Goal: Transaction & Acquisition: Purchase product/service

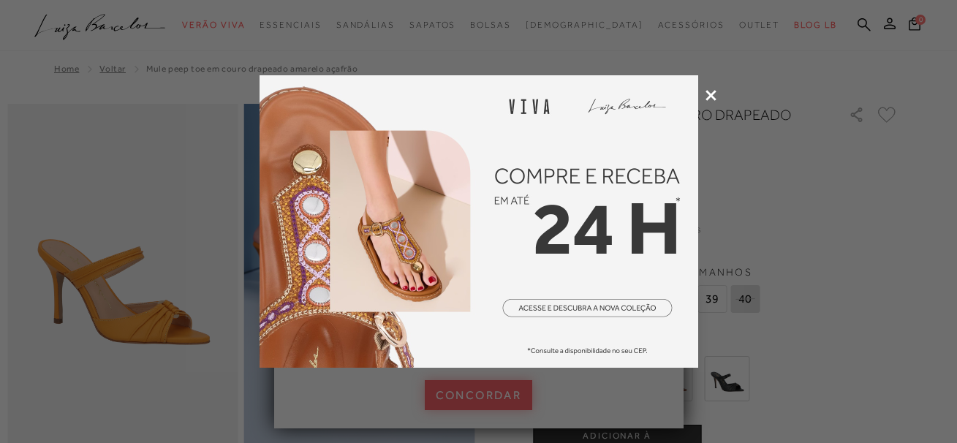
click at [580, 309] on img at bounding box center [478, 221] width 439 height 292
click at [716, 97] on div at bounding box center [478, 221] width 957 height 443
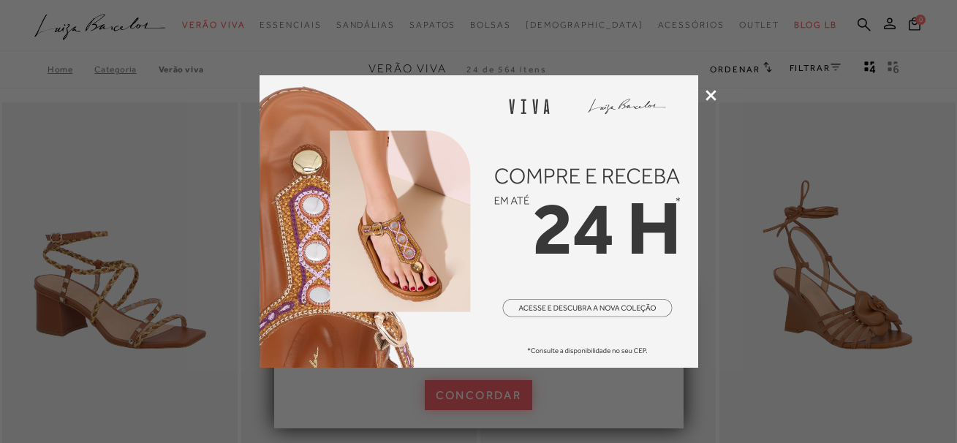
click at [712, 95] on icon at bounding box center [710, 95] width 11 height 11
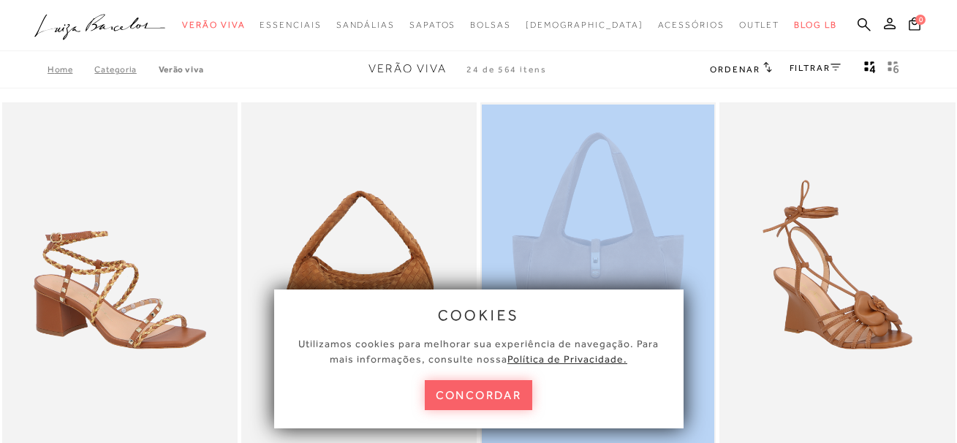
click at [463, 409] on button "concordar" at bounding box center [479, 395] width 108 height 30
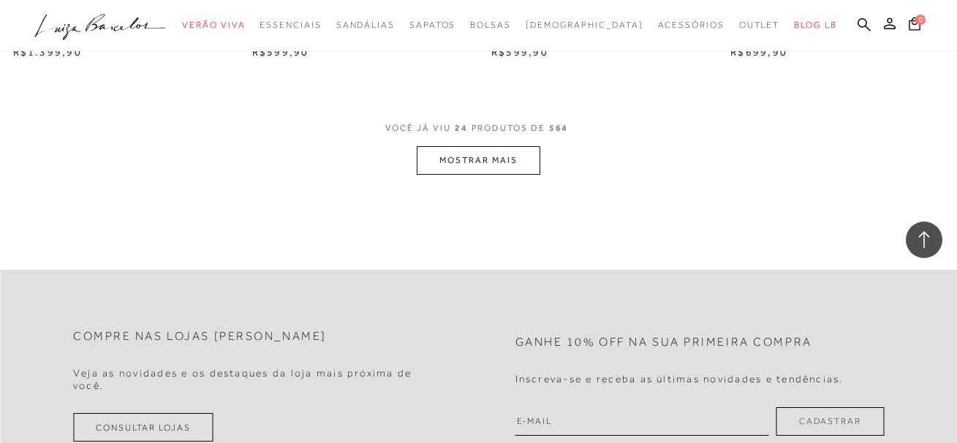
scroll to position [2778, 0]
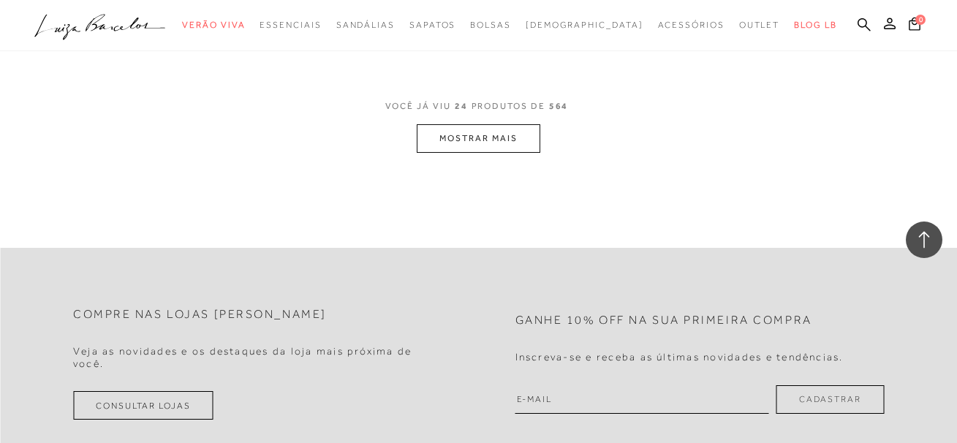
click at [461, 137] on button "MOSTRAR MAIS" at bounding box center [478, 138] width 123 height 29
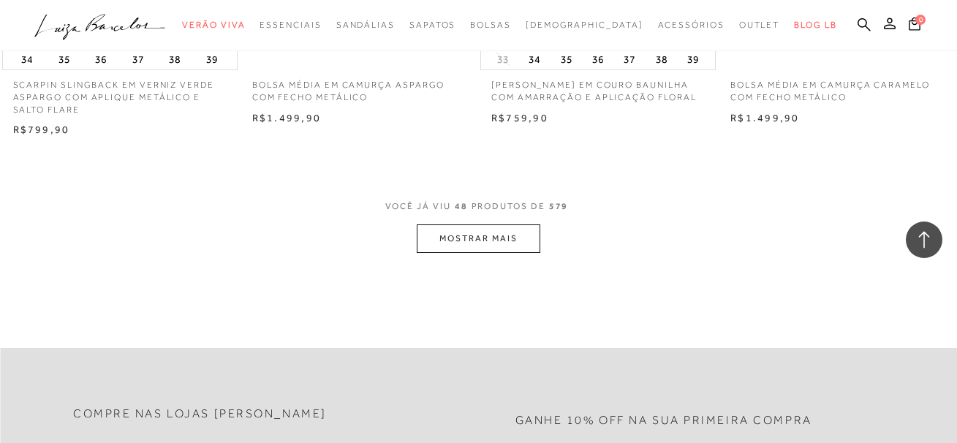
scroll to position [5409, 0]
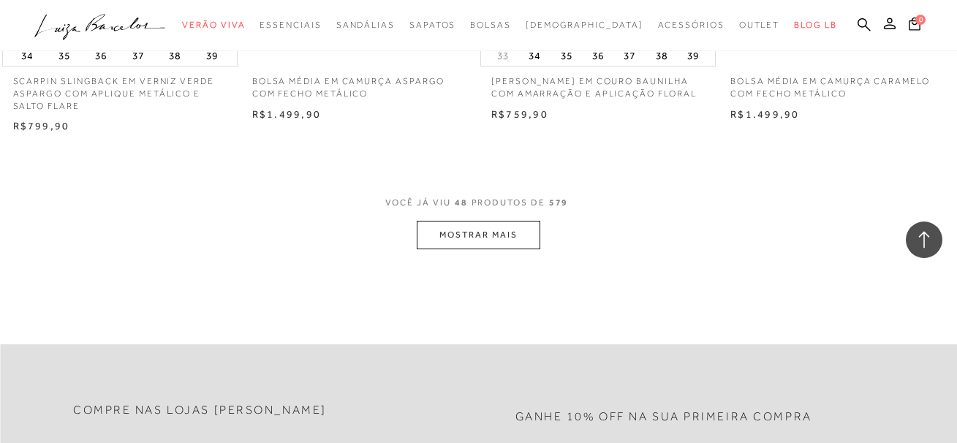
click at [463, 246] on button "MOSTRAR MAIS" at bounding box center [478, 235] width 123 height 29
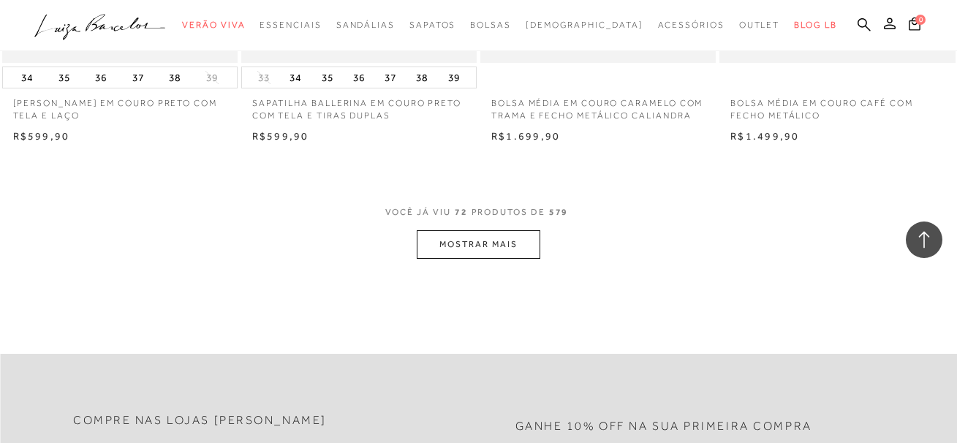
scroll to position [8187, 0]
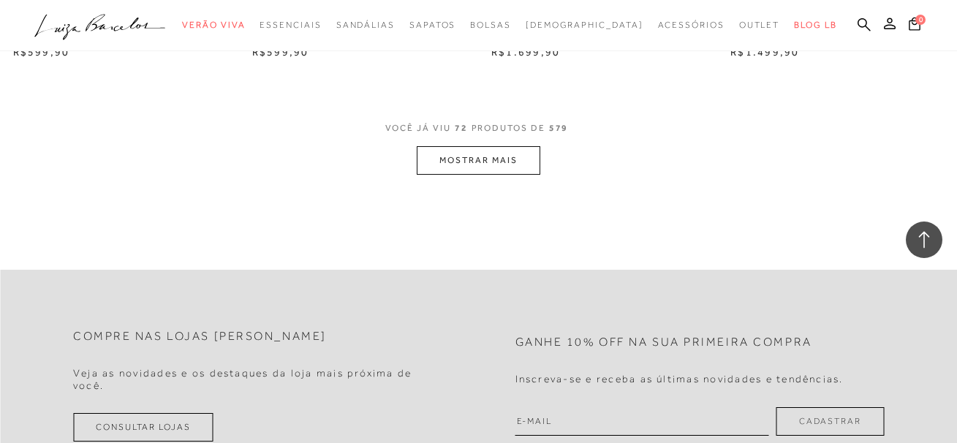
click at [469, 175] on button "MOSTRAR MAIS" at bounding box center [478, 160] width 123 height 29
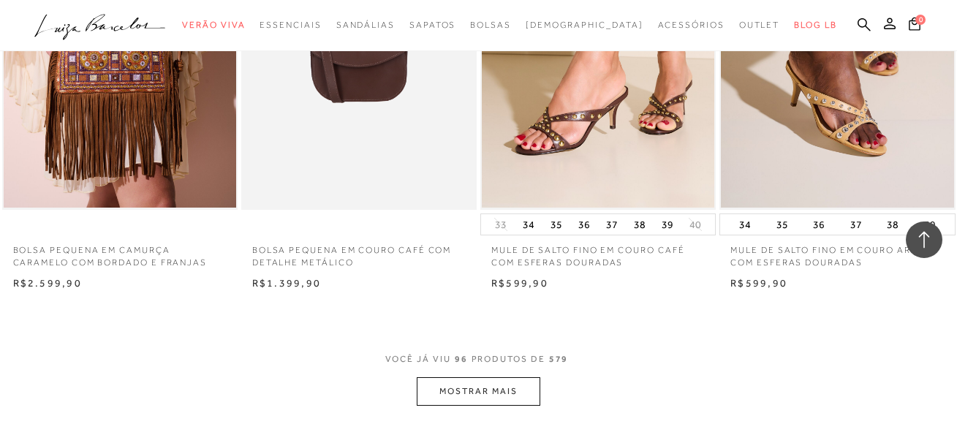
scroll to position [10672, 0]
click at [485, 397] on button "MOSTRAR MAIS" at bounding box center [478, 390] width 123 height 29
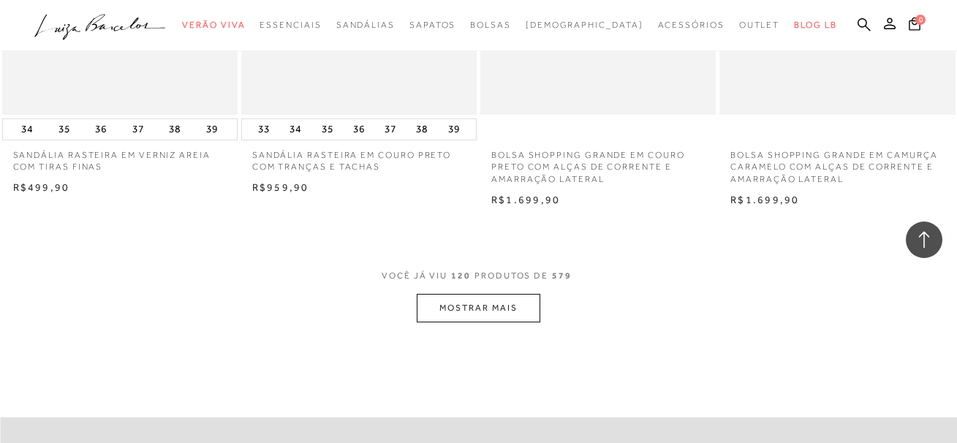
scroll to position [13522, 0]
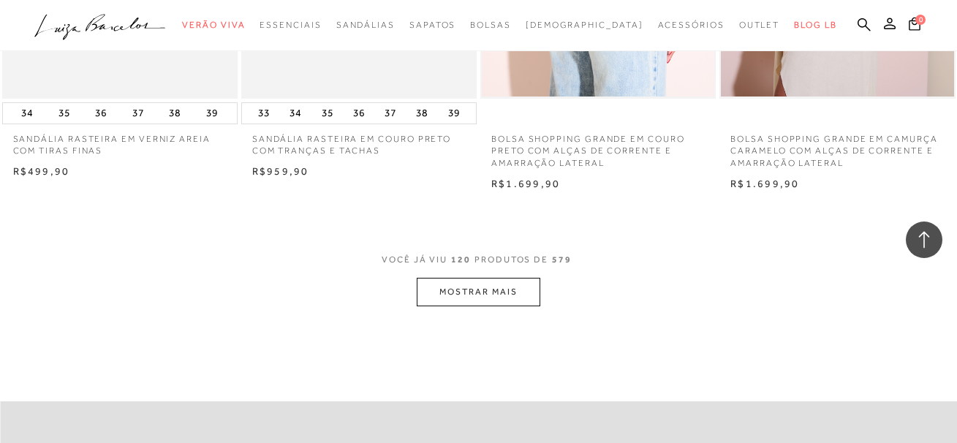
click at [469, 300] on button "MOSTRAR MAIS" at bounding box center [478, 292] width 123 height 29
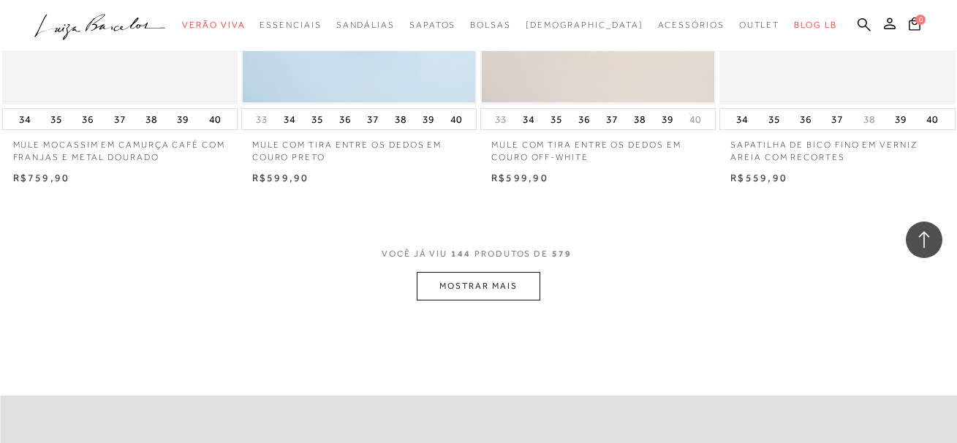
scroll to position [16300, 0]
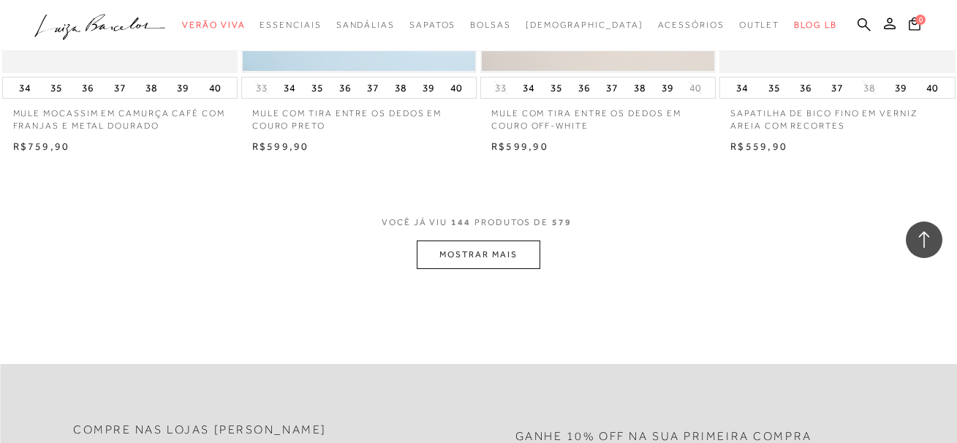
click at [477, 268] on button "MOSTRAR MAIS" at bounding box center [478, 254] width 123 height 29
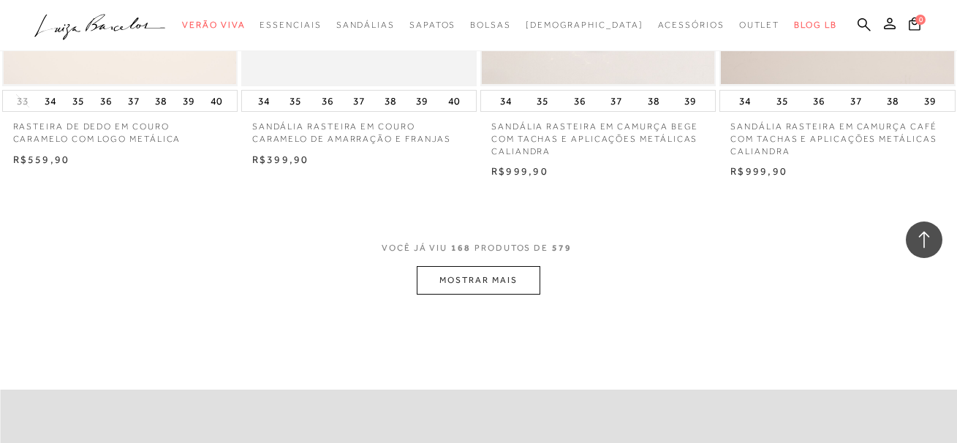
scroll to position [19004, 0]
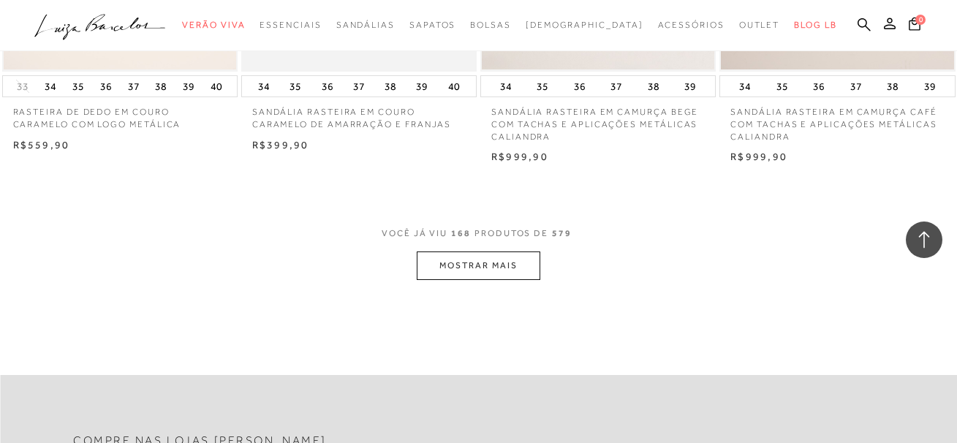
click at [468, 280] on button "MOSTRAR MAIS" at bounding box center [478, 265] width 123 height 29
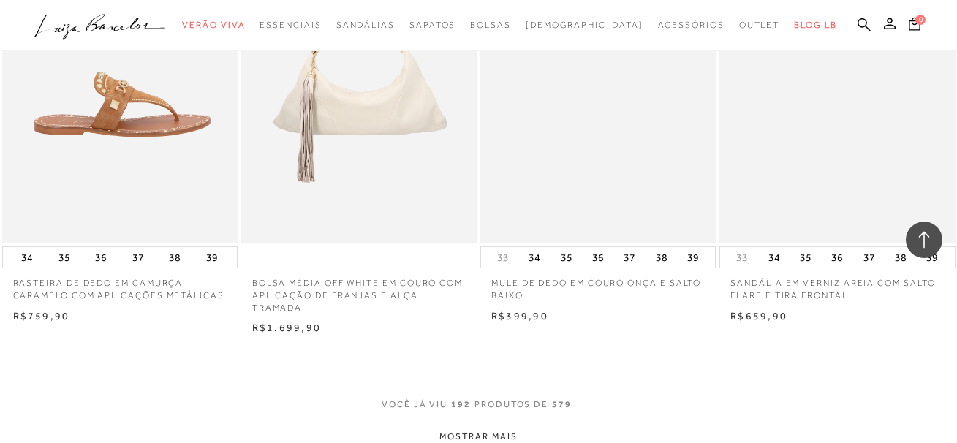
scroll to position [21563, 0]
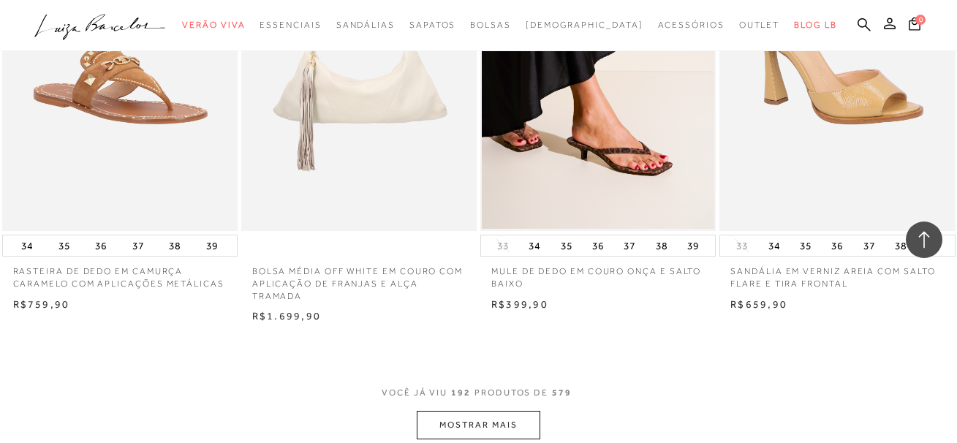
click at [477, 431] on button "MOSTRAR MAIS" at bounding box center [478, 425] width 123 height 29
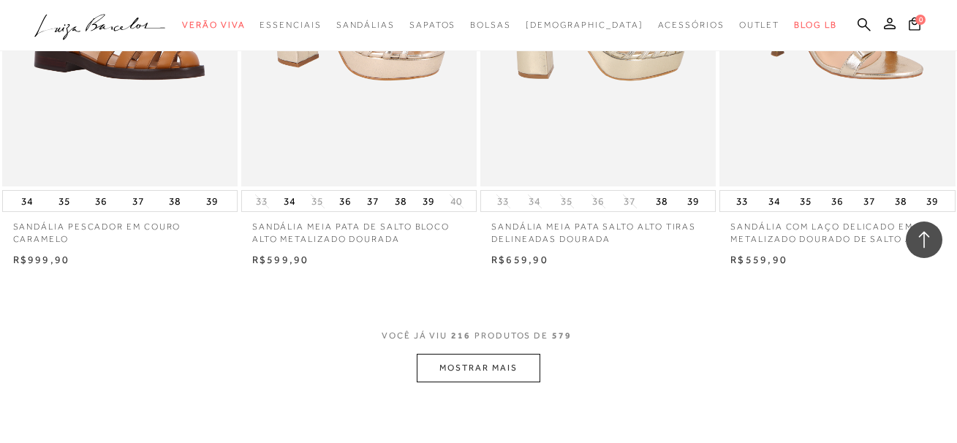
scroll to position [24413, 0]
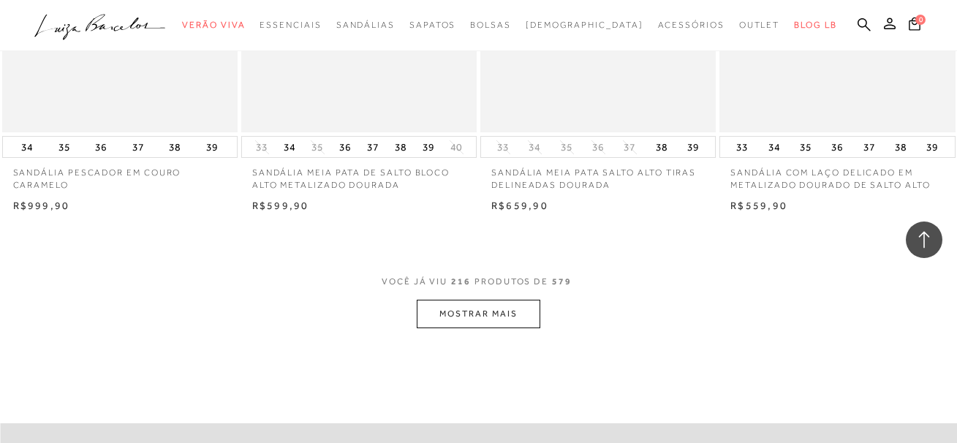
click at [488, 326] on button "MOSTRAR MAIS" at bounding box center [478, 314] width 123 height 29
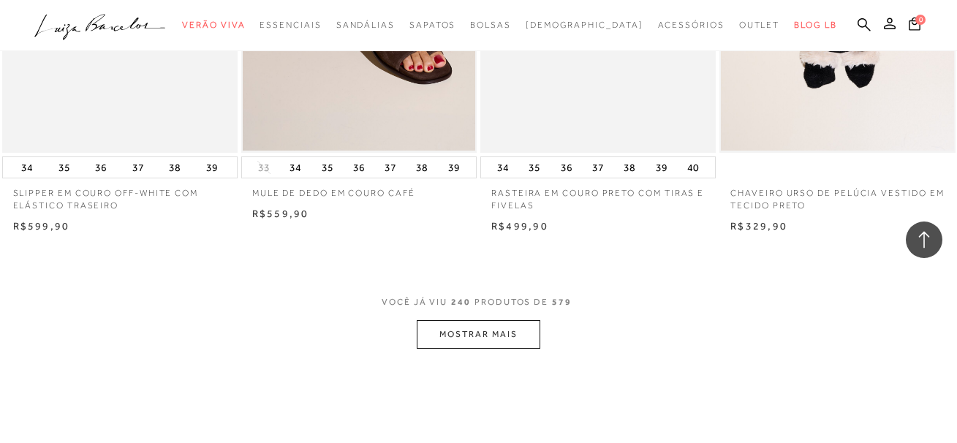
scroll to position [27118, 0]
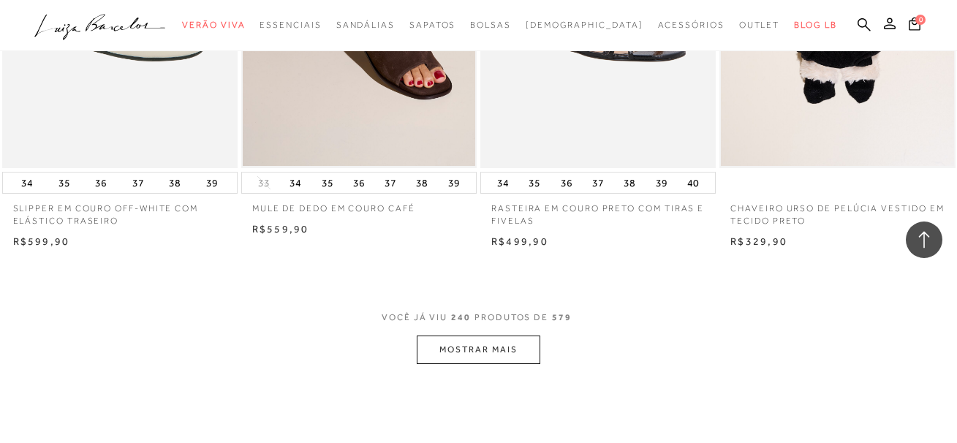
click at [476, 360] on button "MOSTRAR MAIS" at bounding box center [478, 350] width 123 height 29
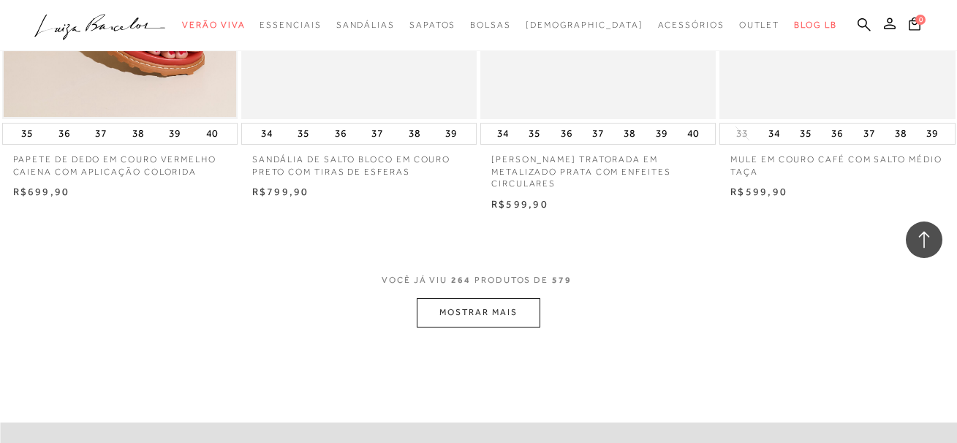
scroll to position [29895, 0]
click at [461, 323] on button "MOSTRAR MAIS" at bounding box center [478, 311] width 123 height 29
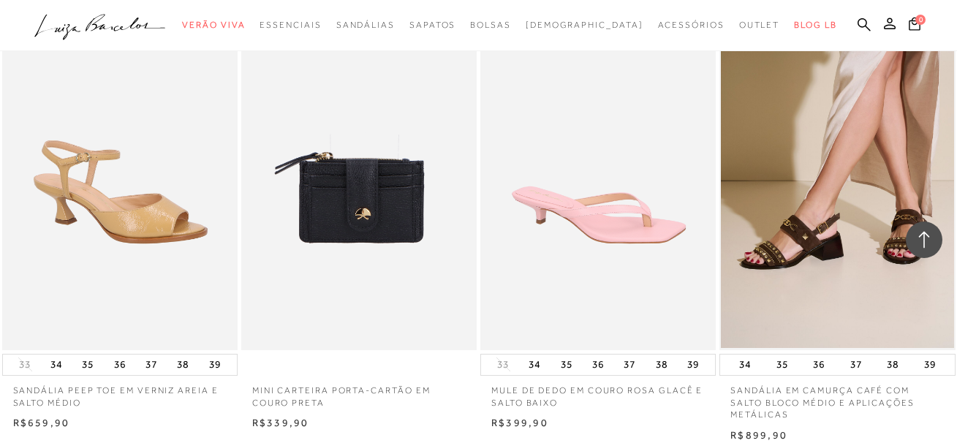
scroll to position [32600, 0]
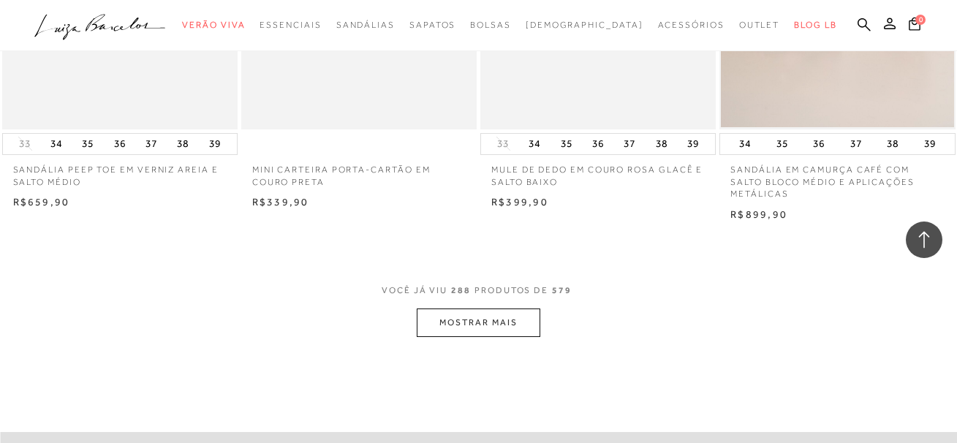
click at [507, 336] on button "MOSTRAR MAIS" at bounding box center [478, 322] width 123 height 29
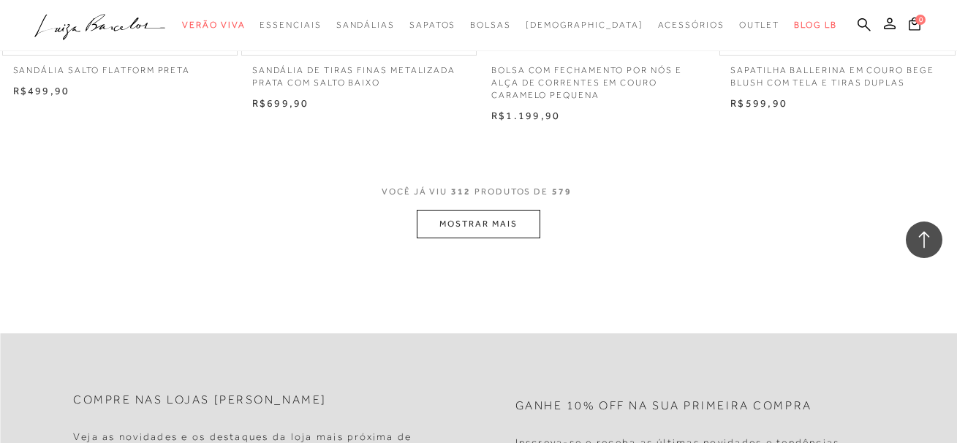
scroll to position [35524, 0]
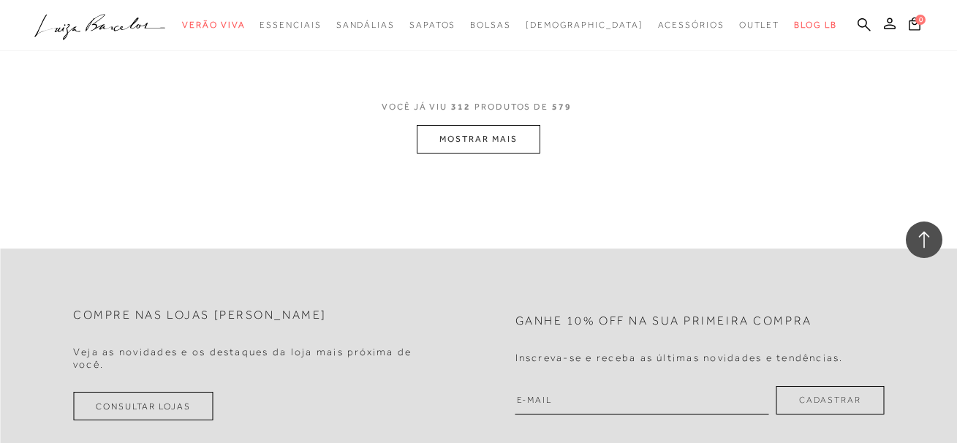
click at [452, 143] on button "MOSTRAR MAIS" at bounding box center [478, 139] width 123 height 29
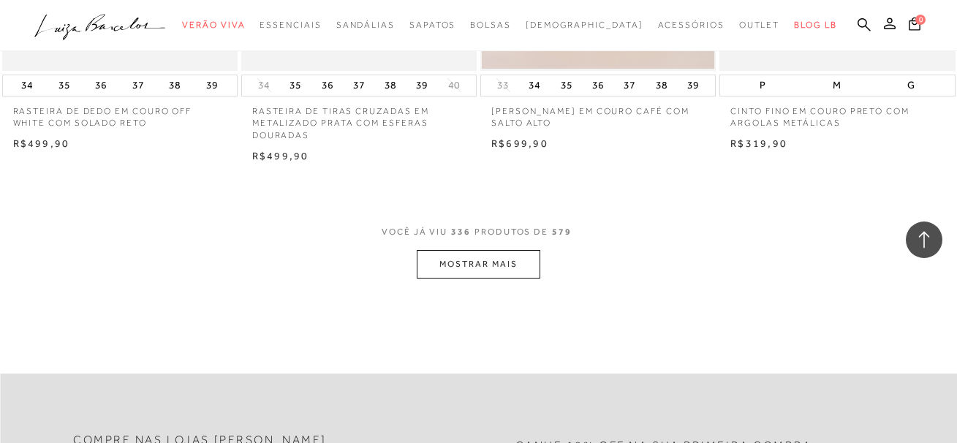
scroll to position [38155, 0]
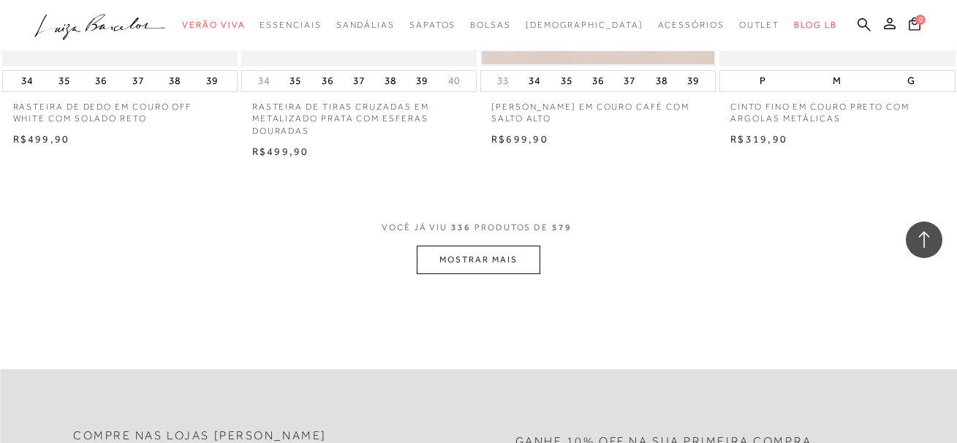
click at [495, 270] on button "MOSTRAR MAIS" at bounding box center [478, 260] width 123 height 29
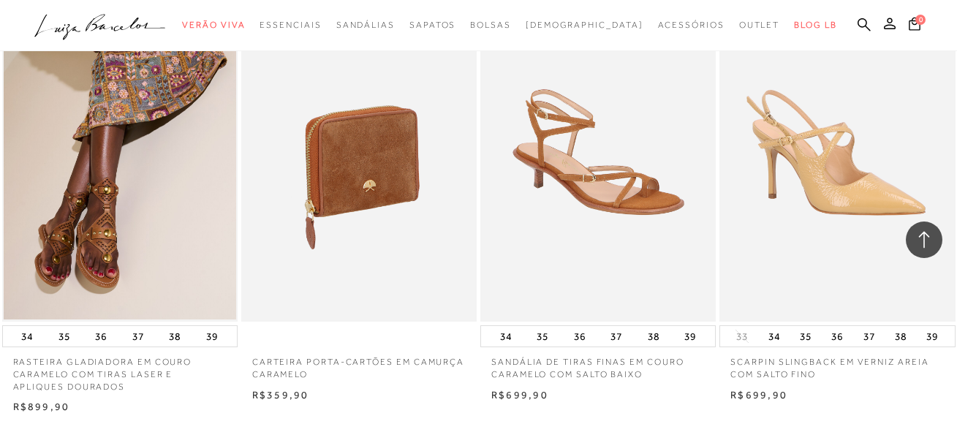
scroll to position [40786, 0]
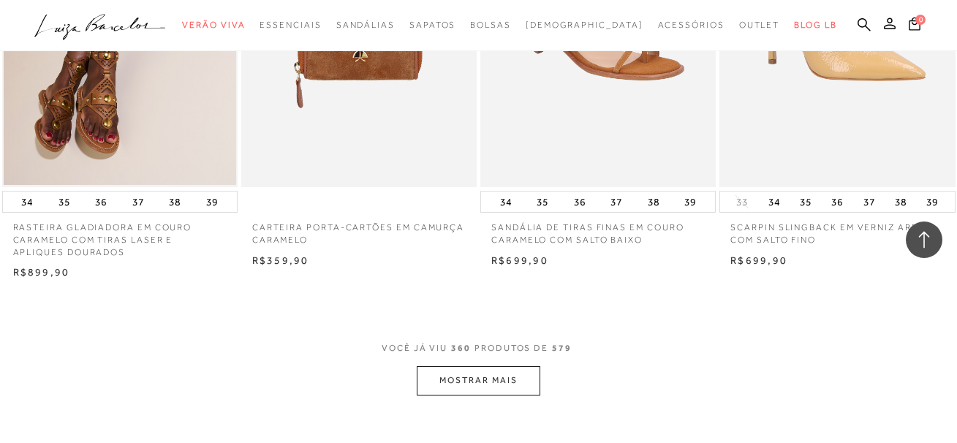
click at [498, 390] on button "MOSTRAR MAIS" at bounding box center [478, 380] width 123 height 29
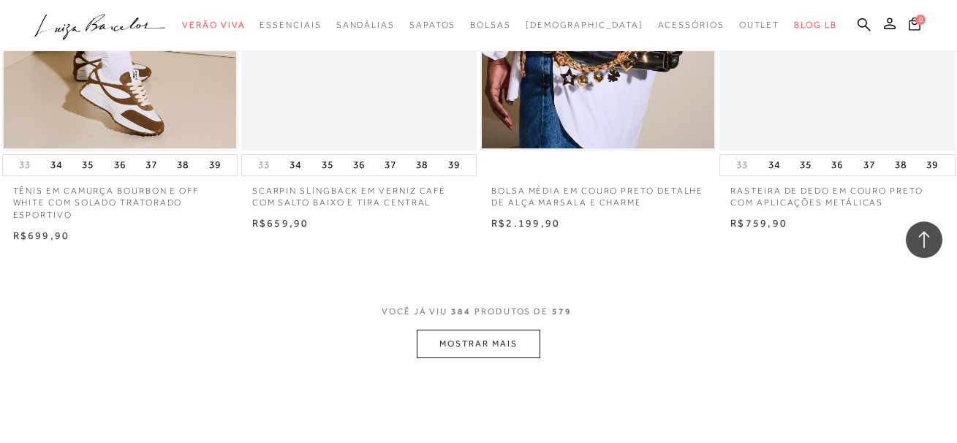
scroll to position [43564, 0]
click at [474, 357] on button "MOSTRAR MAIS" at bounding box center [478, 343] width 123 height 29
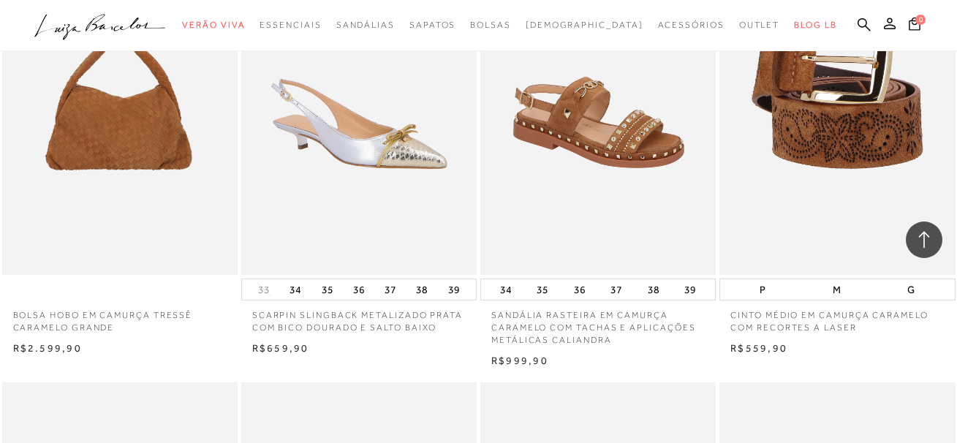
scroll to position [45245, 0]
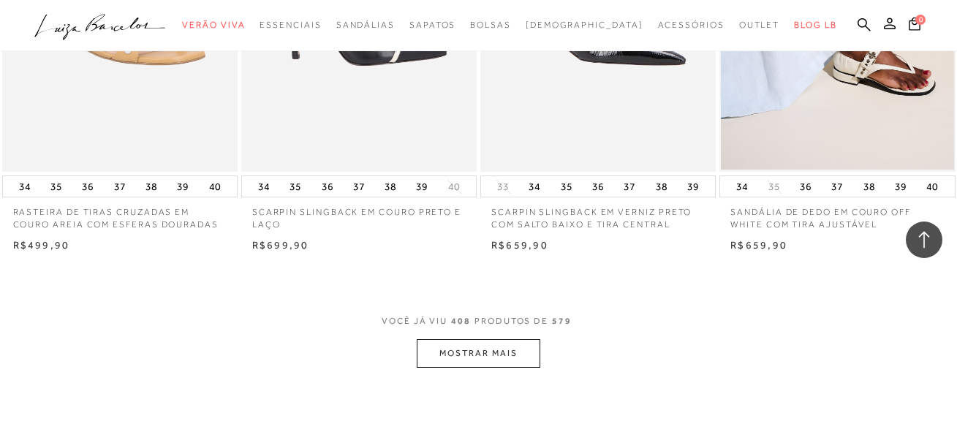
scroll to position [46488, 0]
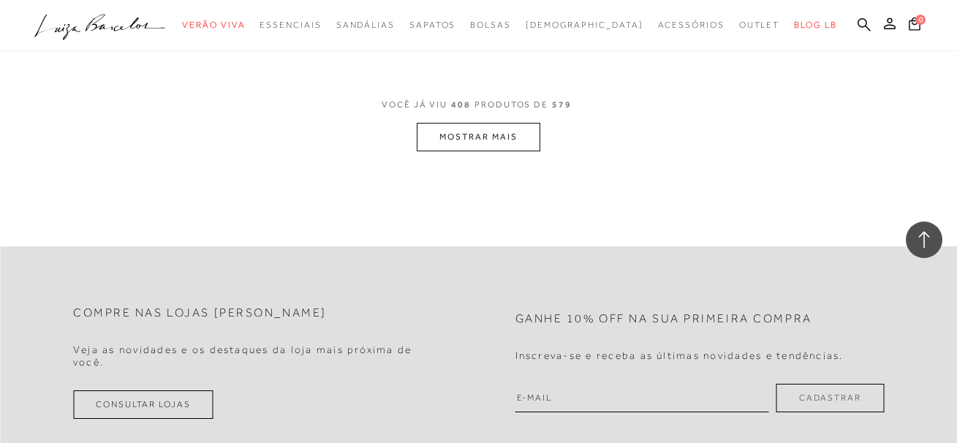
click at [491, 151] on button "MOSTRAR MAIS" at bounding box center [478, 137] width 123 height 29
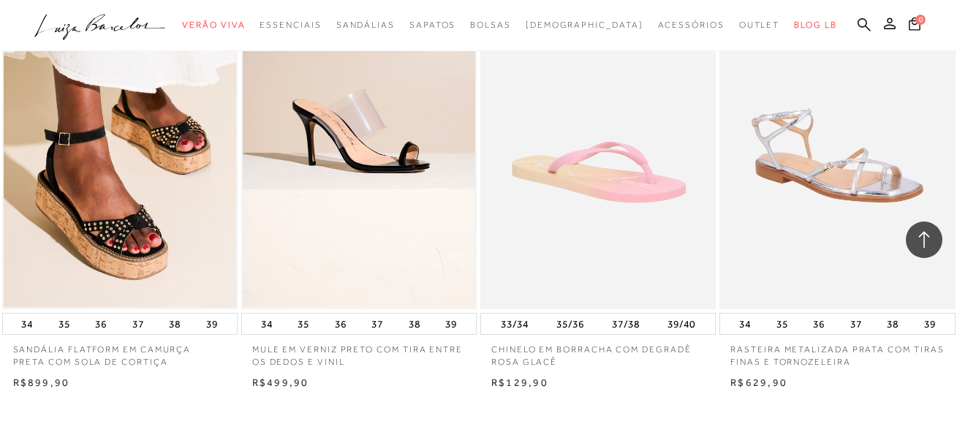
scroll to position [49119, 0]
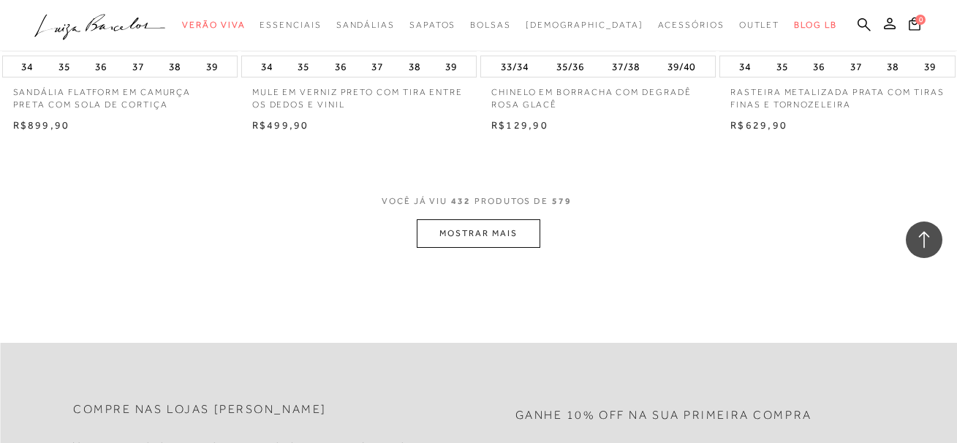
click at [502, 240] on button "MOSTRAR MAIS" at bounding box center [478, 233] width 123 height 29
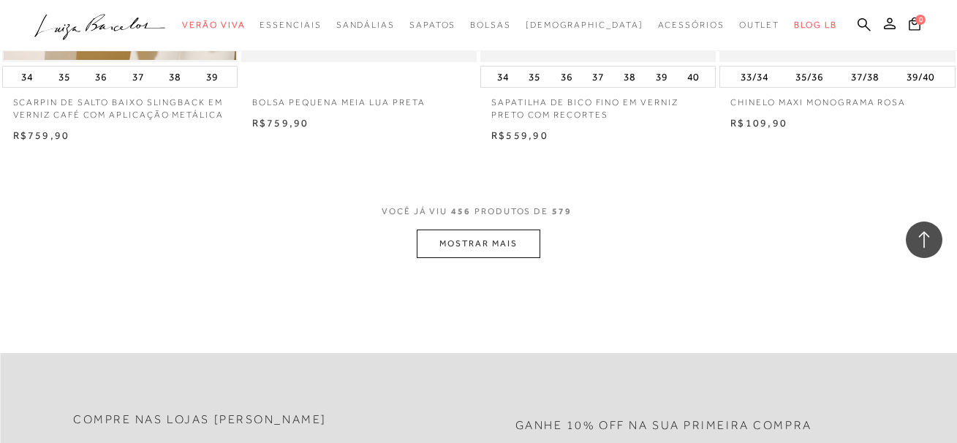
scroll to position [51824, 0]
click at [467, 259] on button "MOSTRAR MAIS" at bounding box center [478, 244] width 123 height 29
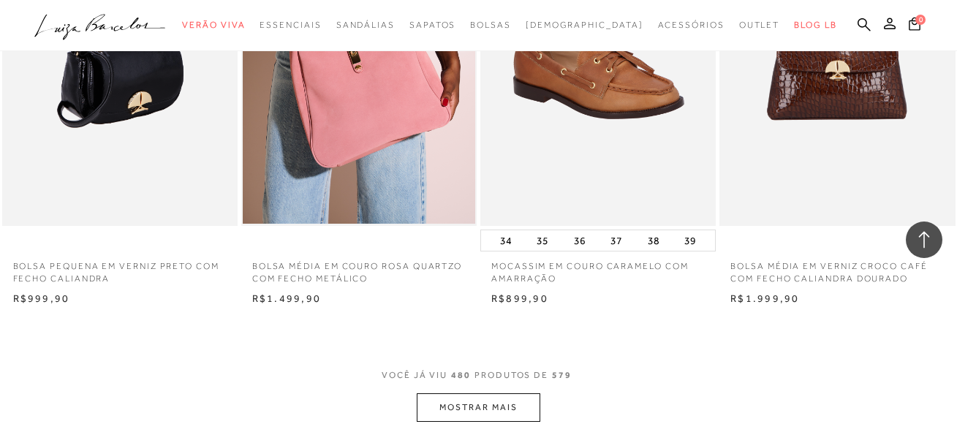
scroll to position [54382, 0]
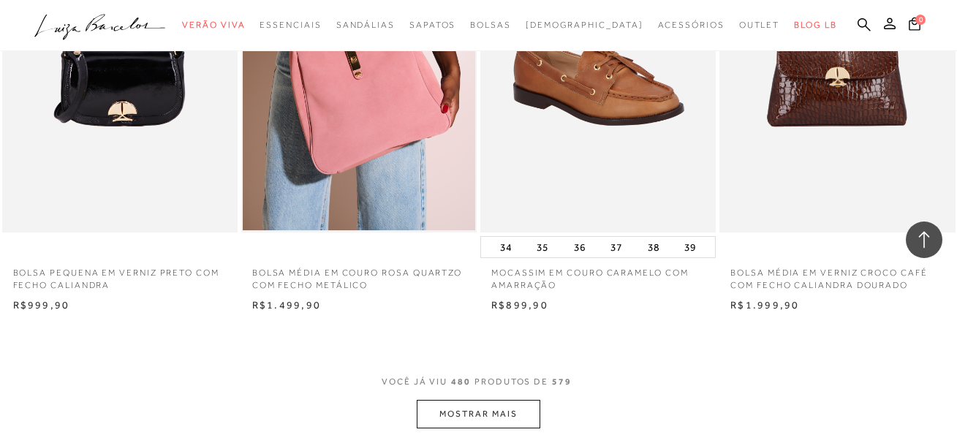
click at [488, 425] on button "MOSTRAR MAIS" at bounding box center [478, 414] width 123 height 29
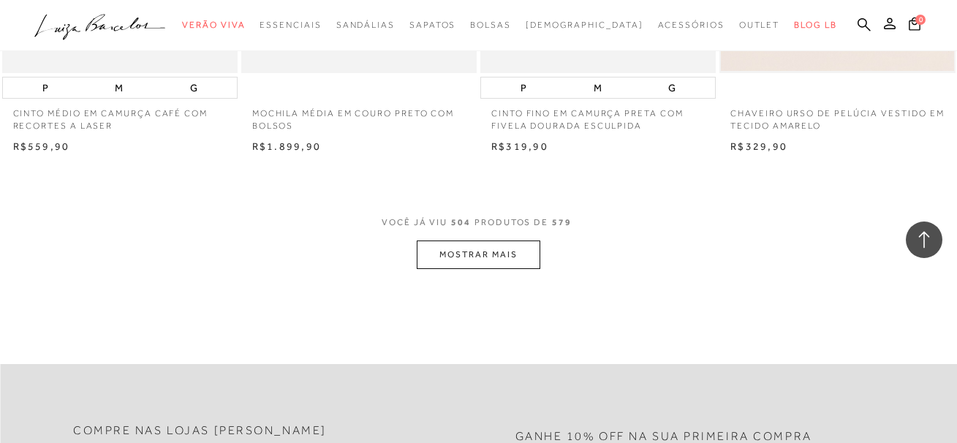
scroll to position [57306, 0]
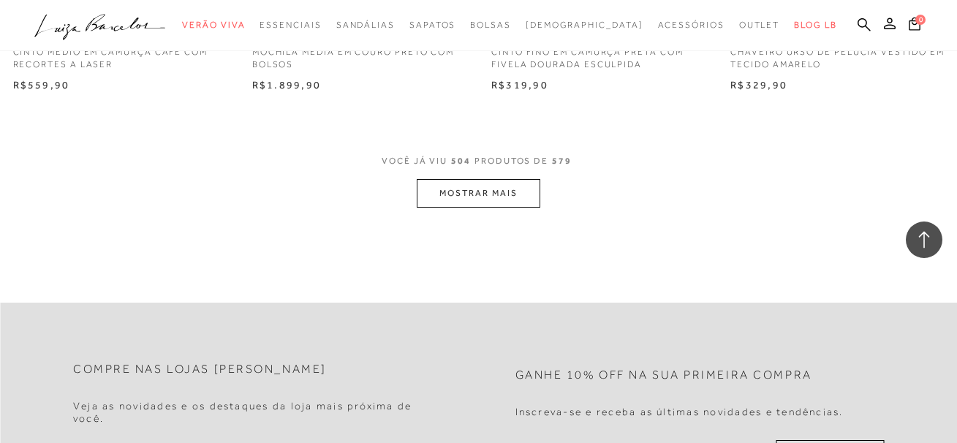
click at [477, 199] on button "MOSTRAR MAIS" at bounding box center [478, 193] width 123 height 29
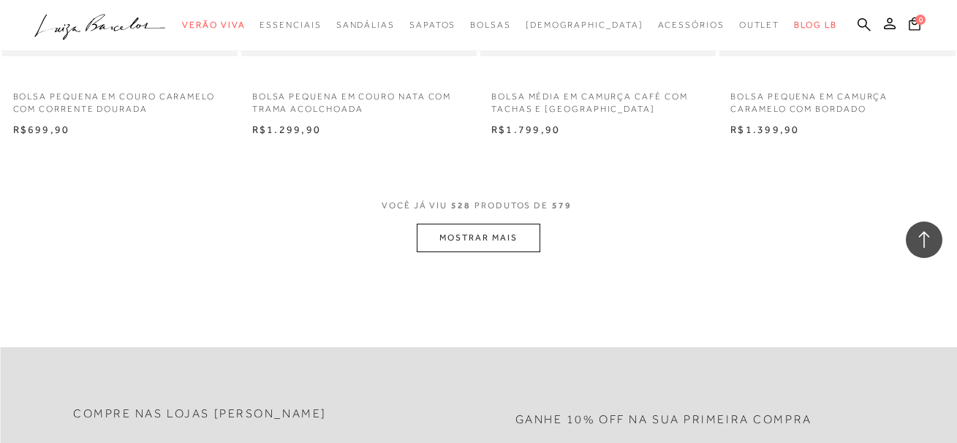
scroll to position [60083, 0]
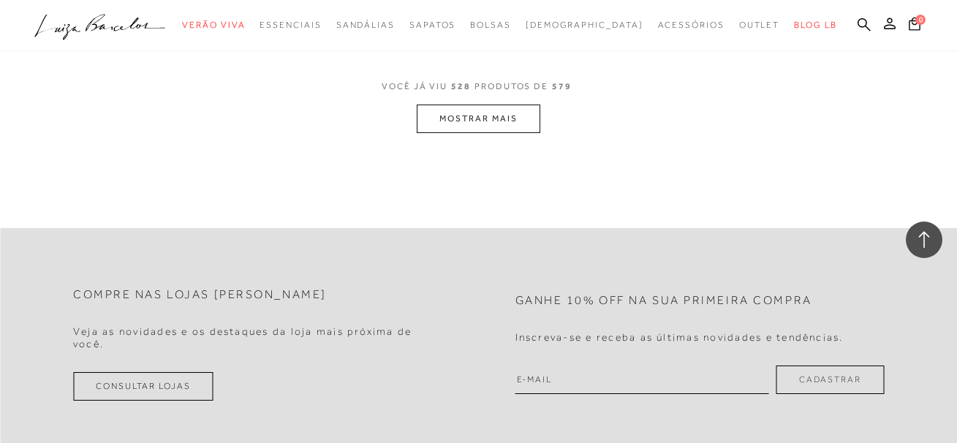
click at [500, 117] on button "MOSTRAR MAIS" at bounding box center [478, 119] width 123 height 29
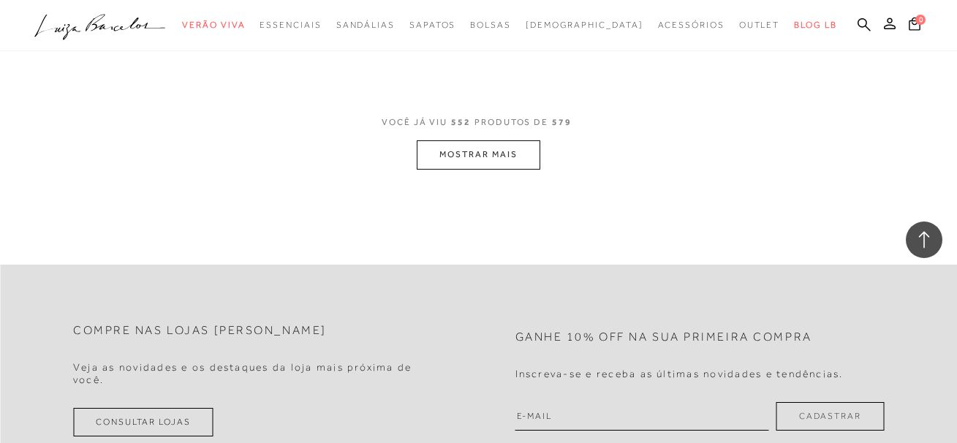
scroll to position [62788, 0]
click at [474, 148] on button "MOSTRAR MAIS" at bounding box center [478, 154] width 123 height 29
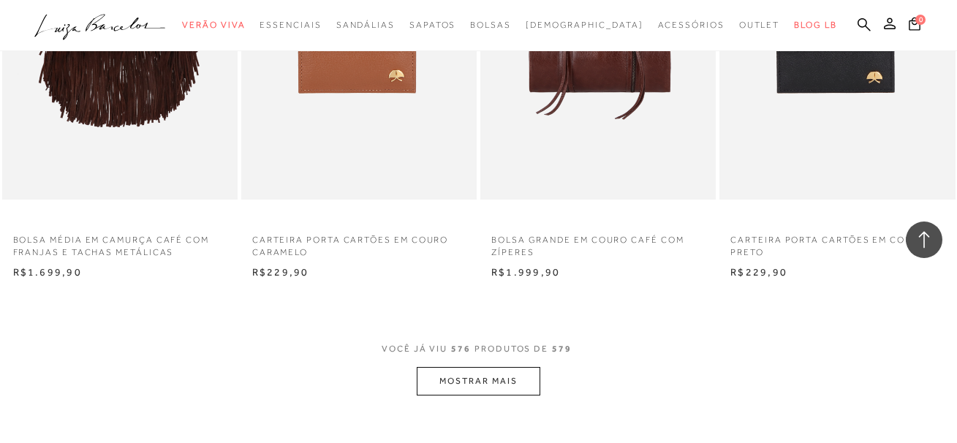
scroll to position [65273, 0]
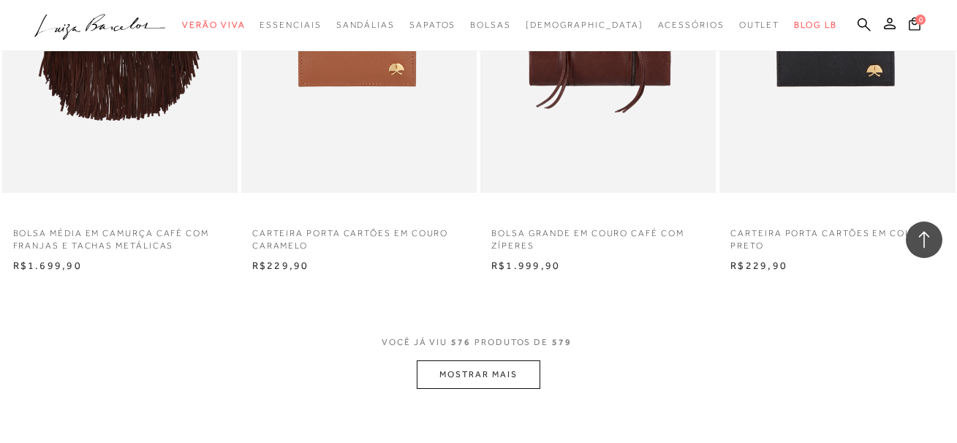
click at [457, 363] on button "MOSTRAR MAIS" at bounding box center [478, 374] width 123 height 29
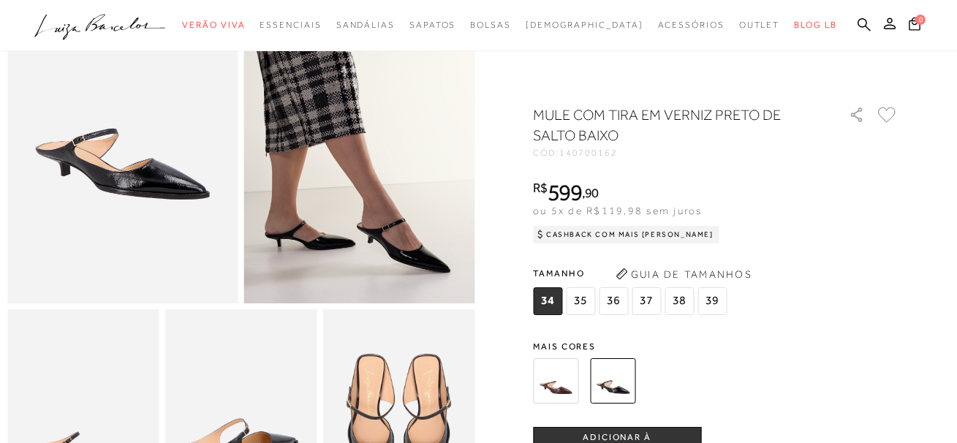
click at [558, 383] on img at bounding box center [555, 380] width 45 height 45
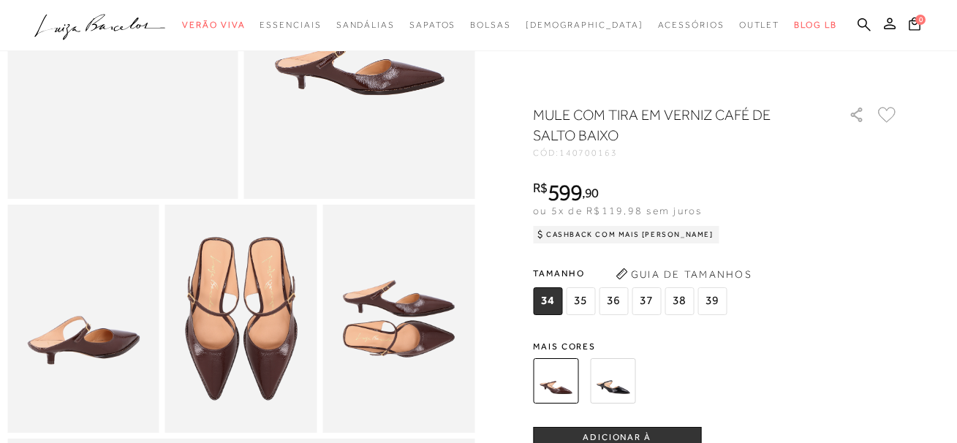
scroll to position [439, 0]
